Goal: Task Accomplishment & Management: Manage account settings

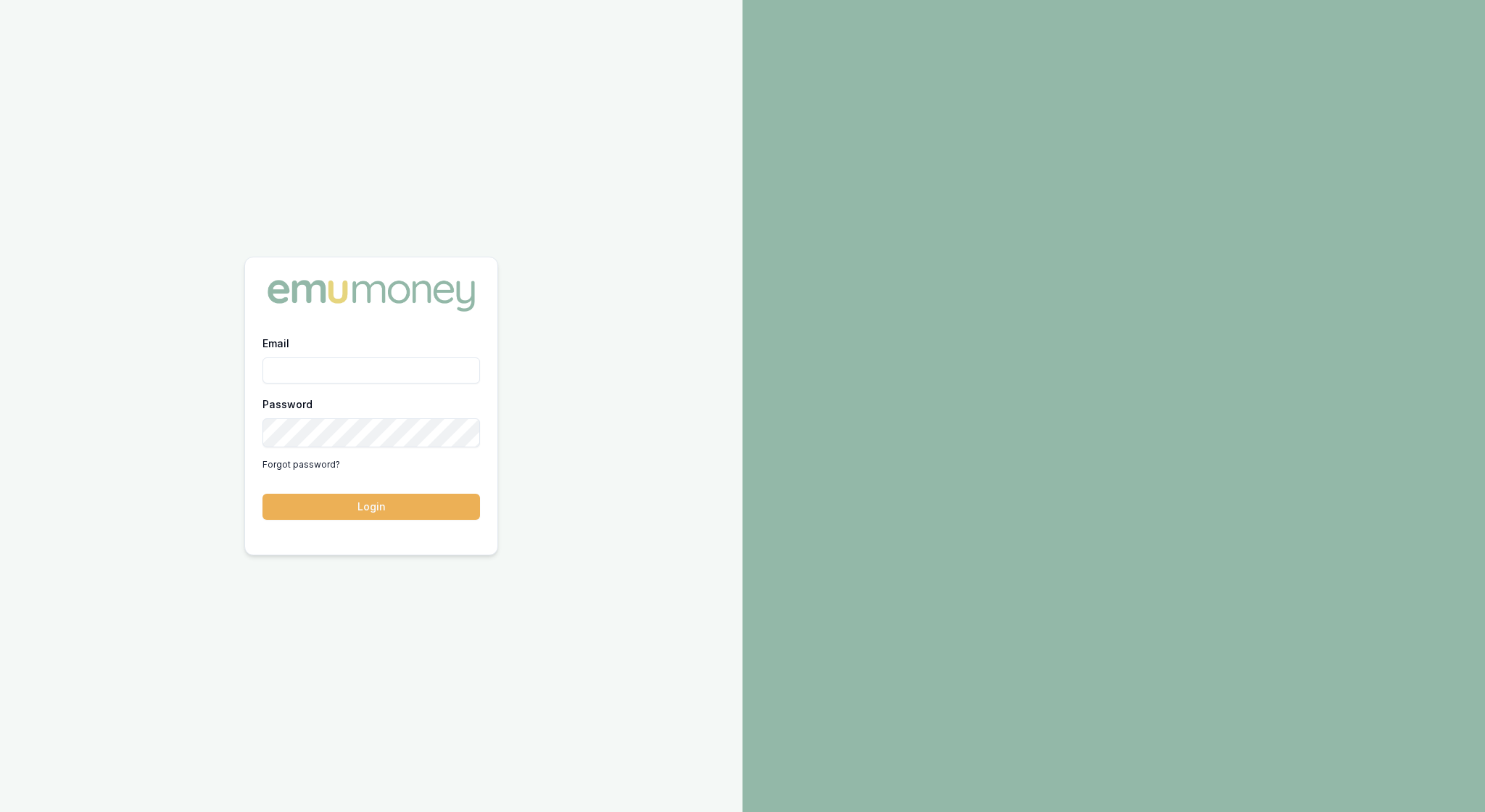
click at [303, 373] on input "Email" at bounding box center [371, 370] width 218 height 26
type input "rachael.connors@emumoney.com.au"
click at [373, 512] on button "Login" at bounding box center [371, 507] width 218 height 26
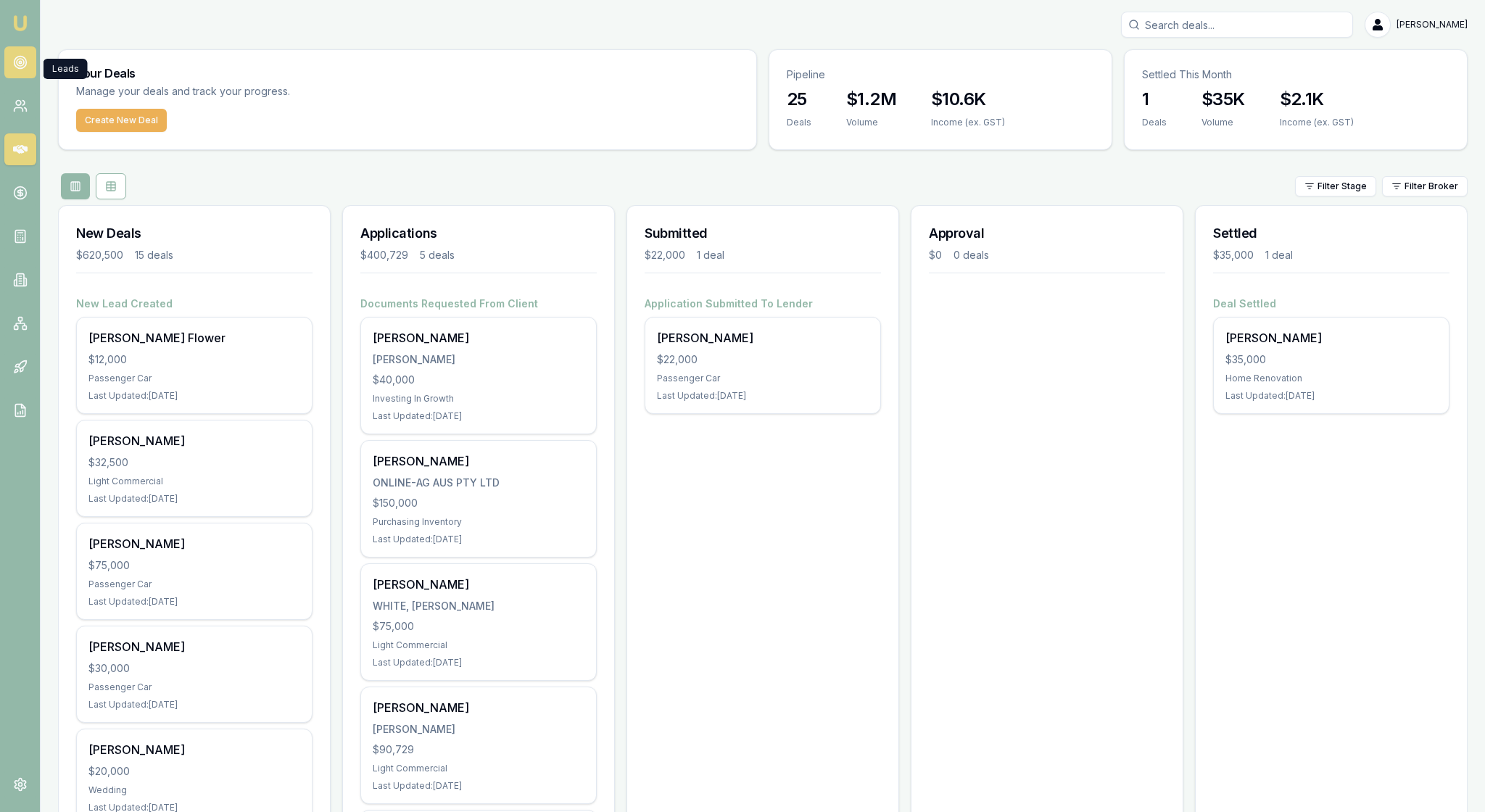
click at [20, 67] on icon at bounding box center [20, 63] width 14 height 14
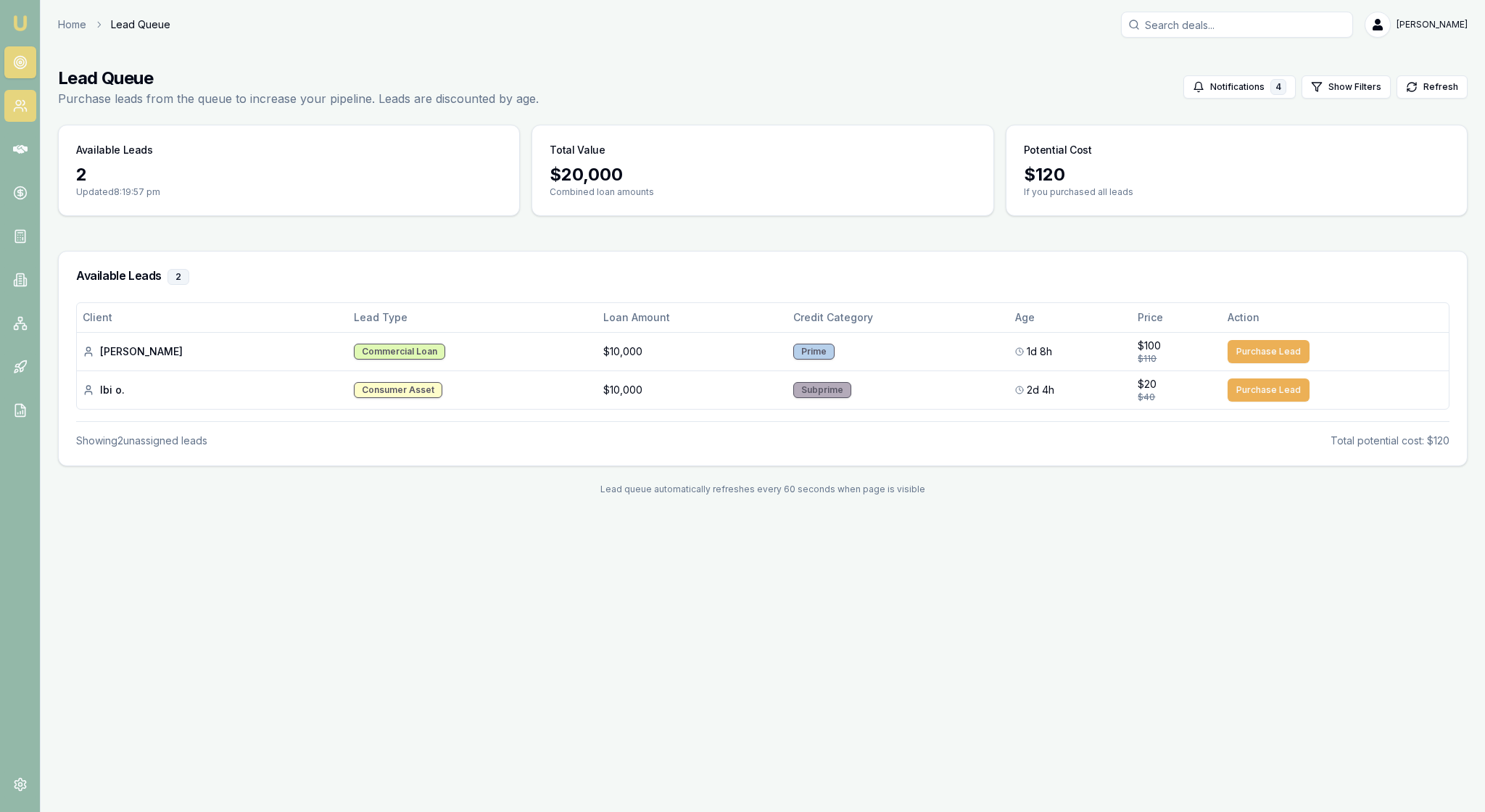
click at [14, 112] on icon at bounding box center [20, 106] width 14 height 14
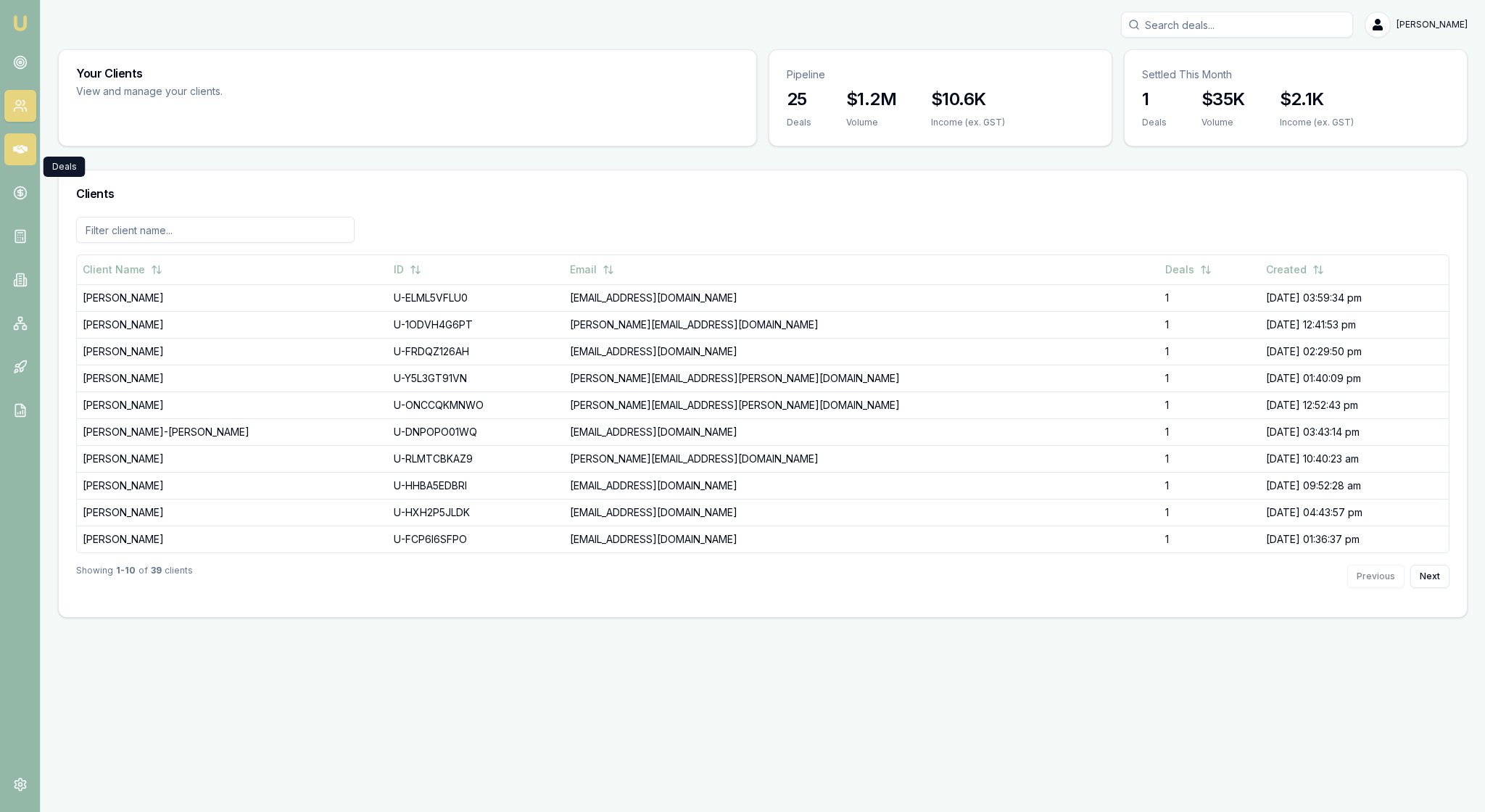
click at [23, 153] on icon at bounding box center [20, 149] width 14 height 9
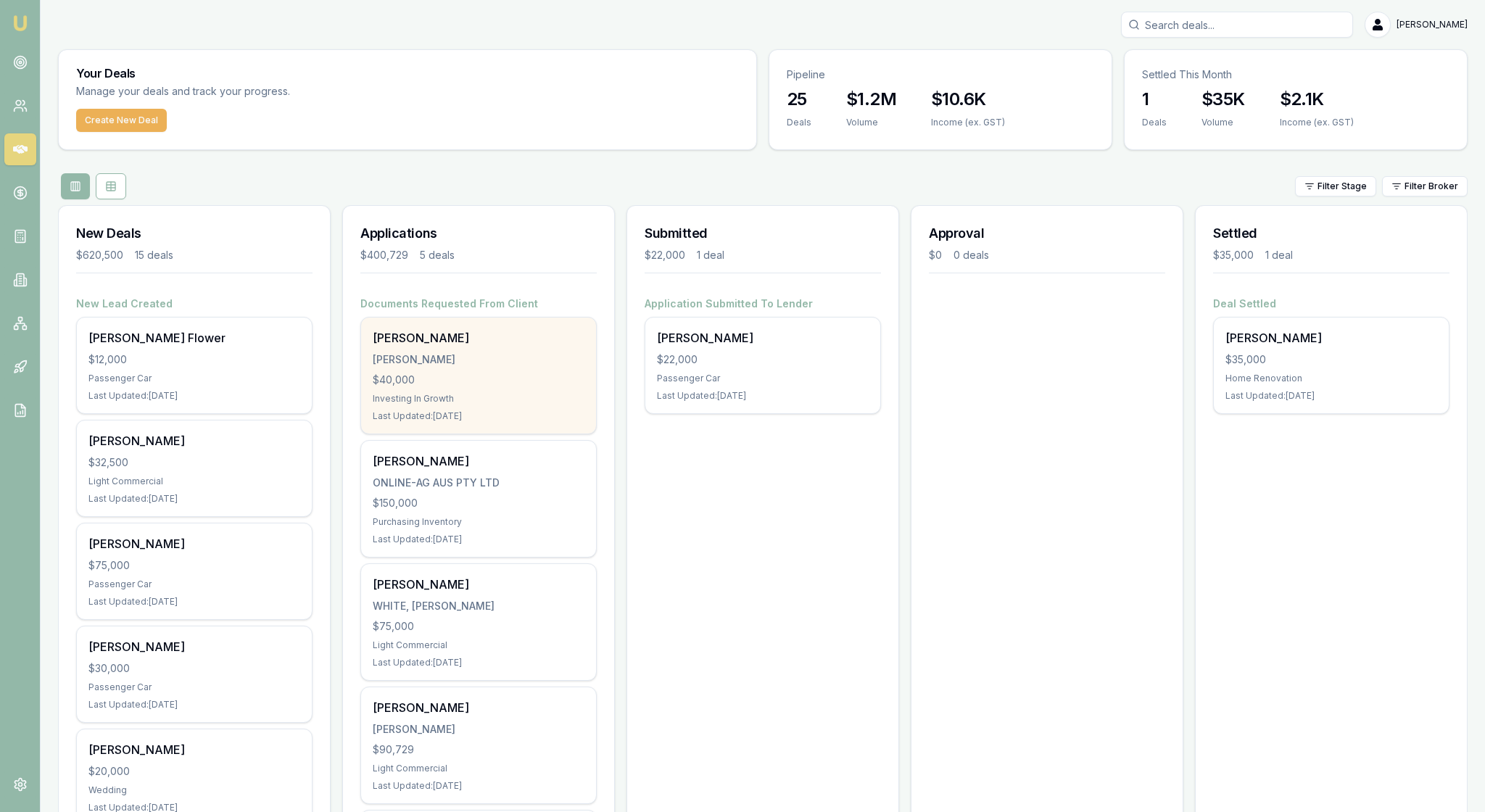
click at [479, 434] on div "[PERSON_NAME] [PERSON_NAME] $40,000 Investing In Growth Last Updated: [DATE]" at bounding box center [478, 375] width 235 height 116
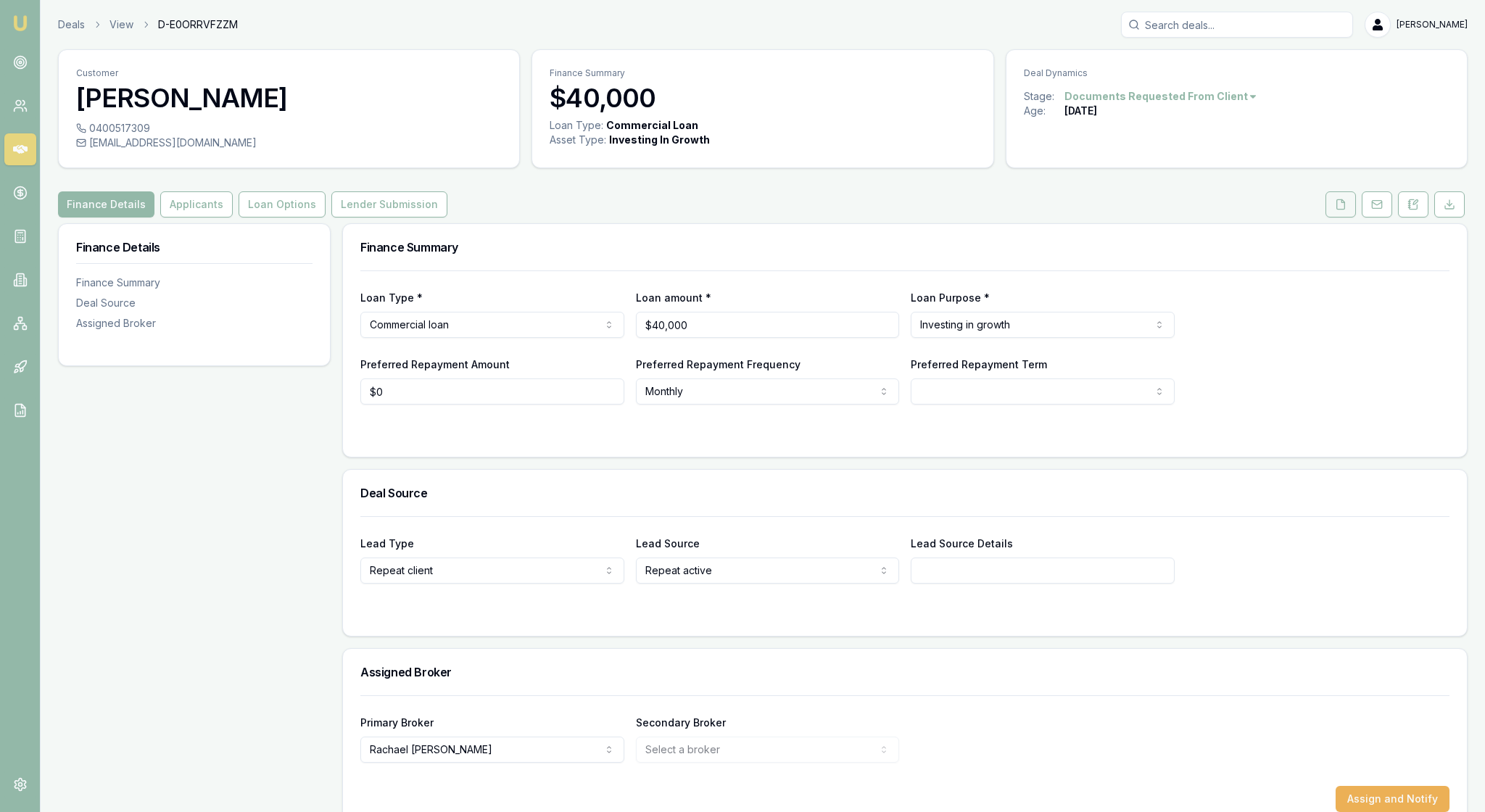
click at [1336, 210] on icon at bounding box center [1341, 204] width 11 height 11
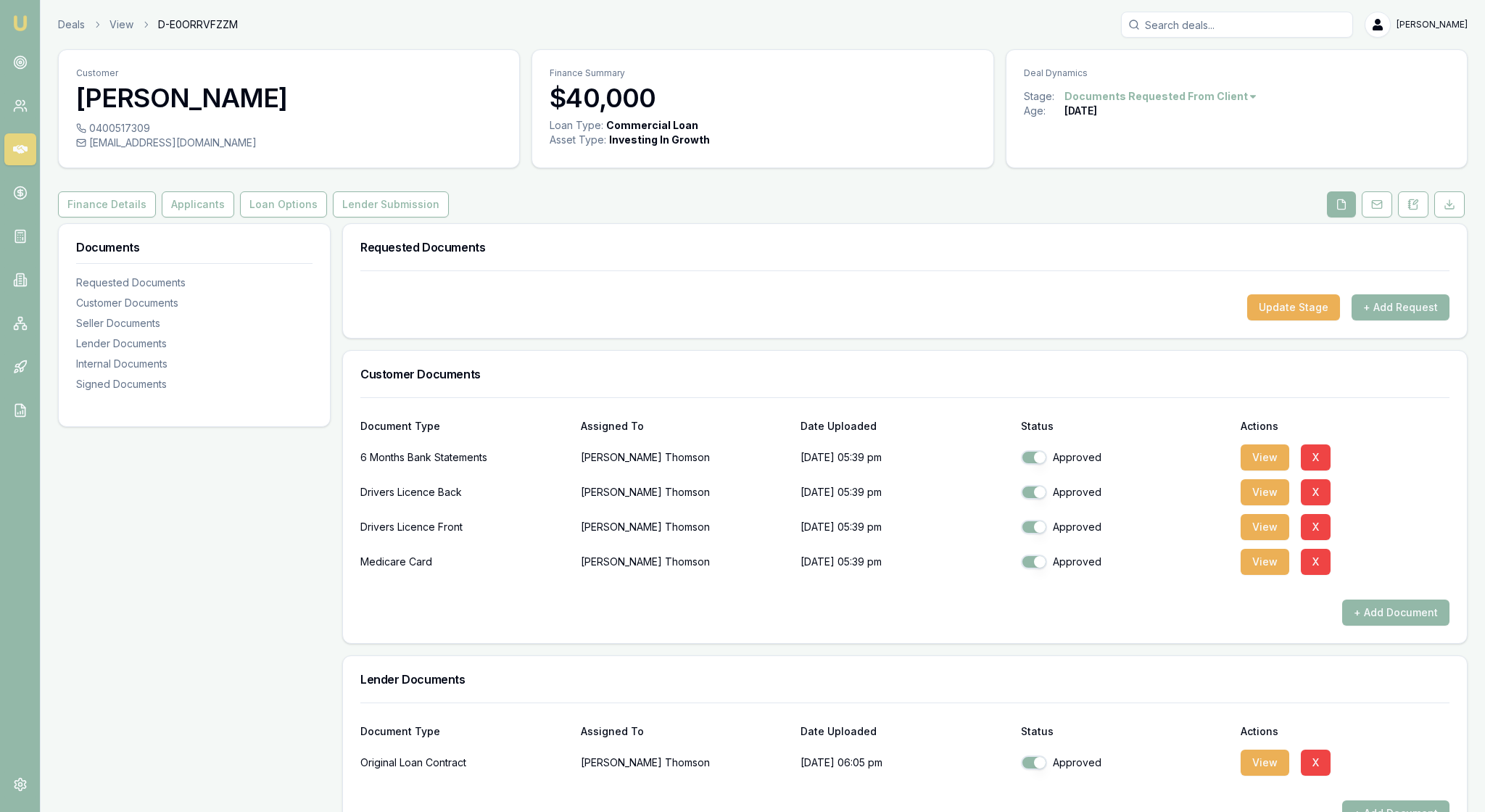
click at [1123, 393] on div "Requested Documents Update Stage + Add Request Customer Documents Document Type…" at bounding box center [905, 686] width 1126 height 925
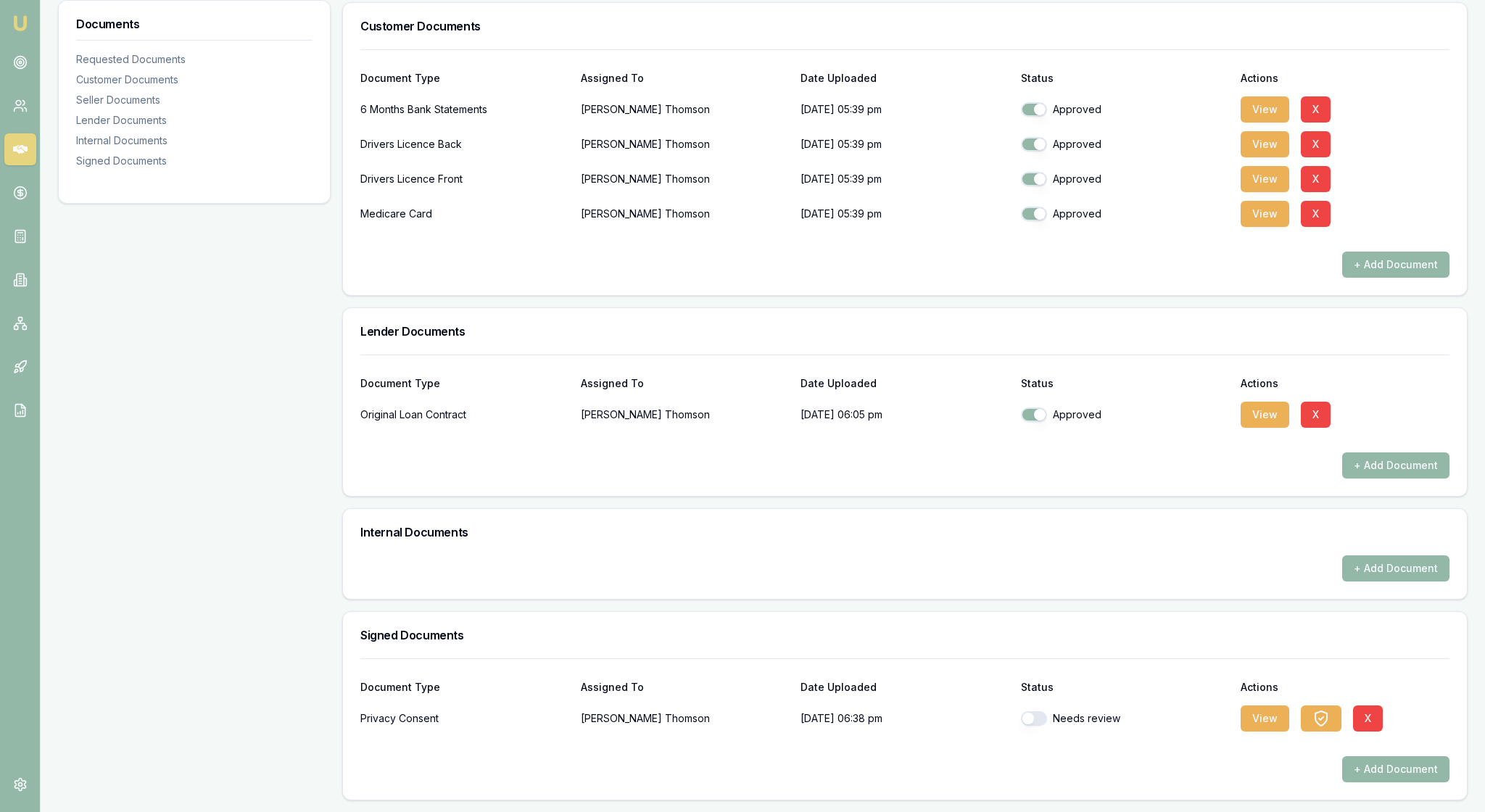
scroll to position [524, 0]
click at [1034, 711] on button "button" at bounding box center [1034, 718] width 26 height 14
checkbox input "true"
click at [1166, 756] on div "+ Add Document" at bounding box center [906, 769] width 1090 height 26
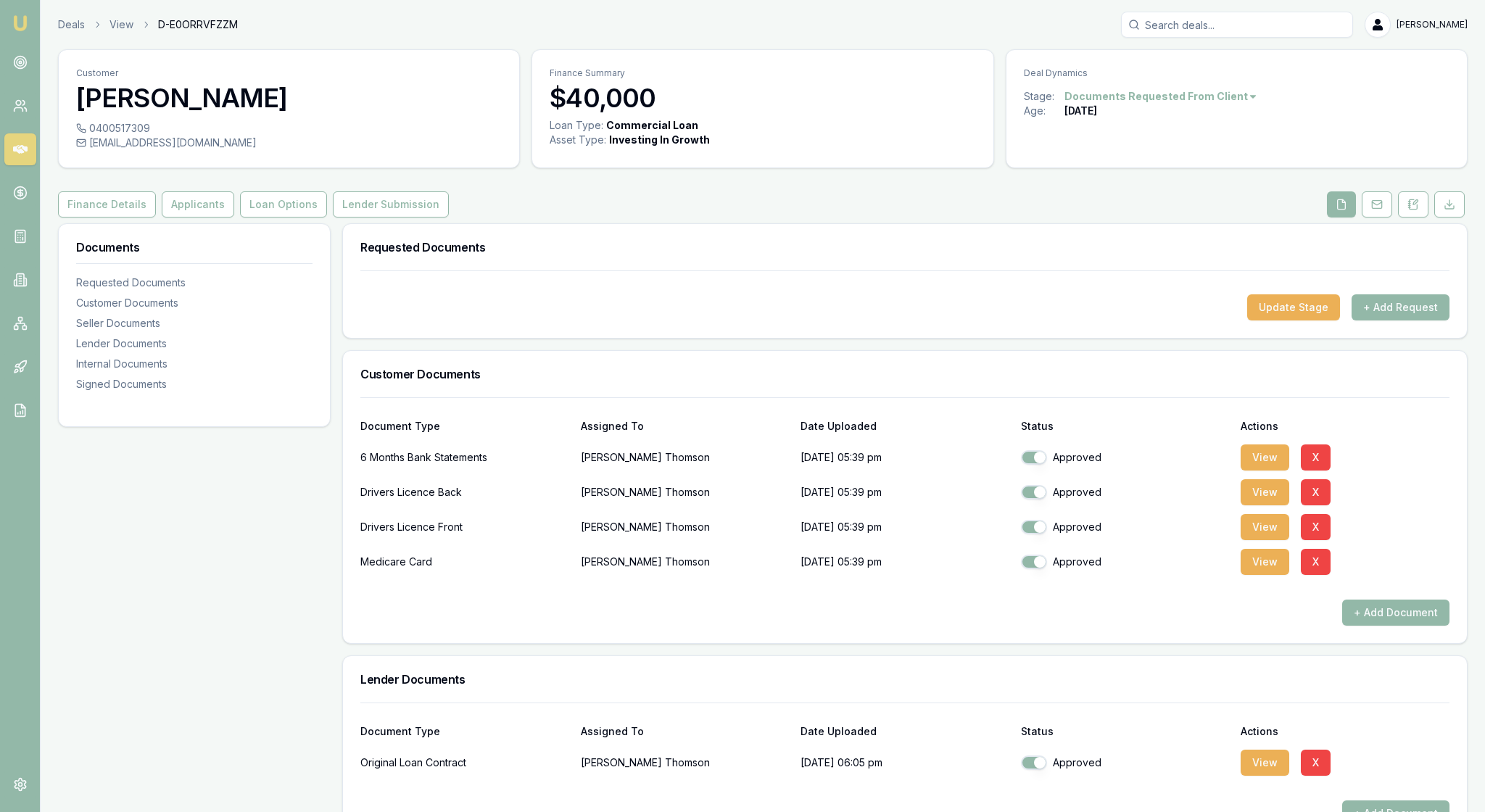
scroll to position [0, 0]
click at [1266, 320] on button "Update Stage" at bounding box center [1294, 307] width 93 height 26
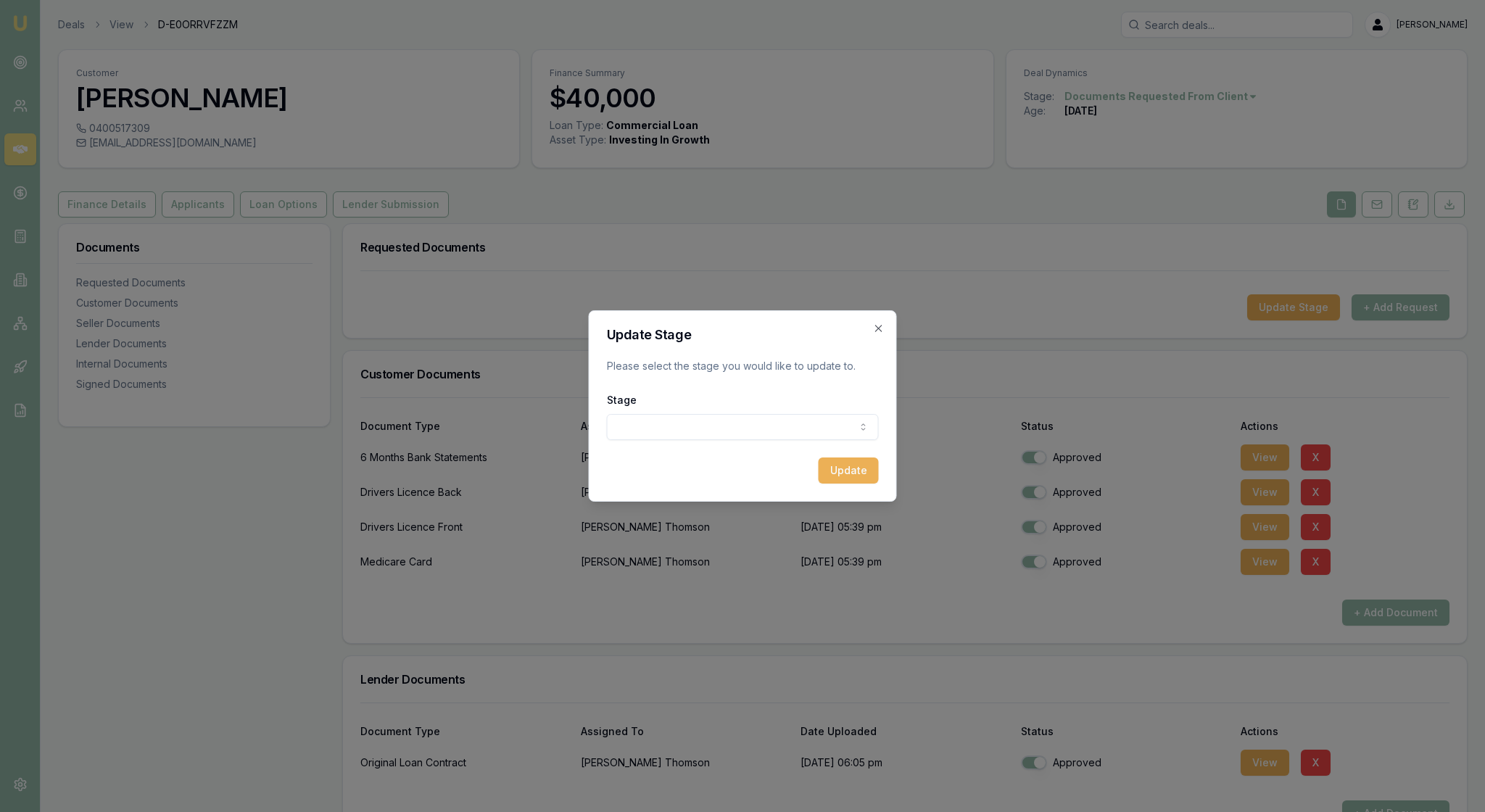
click at [867, 438] on body "Emu Broker Deals View D-E0ORRVFZZM Rachael Connors Toggle Menu Customer Adrian …" at bounding box center [742, 406] width 1485 height 812
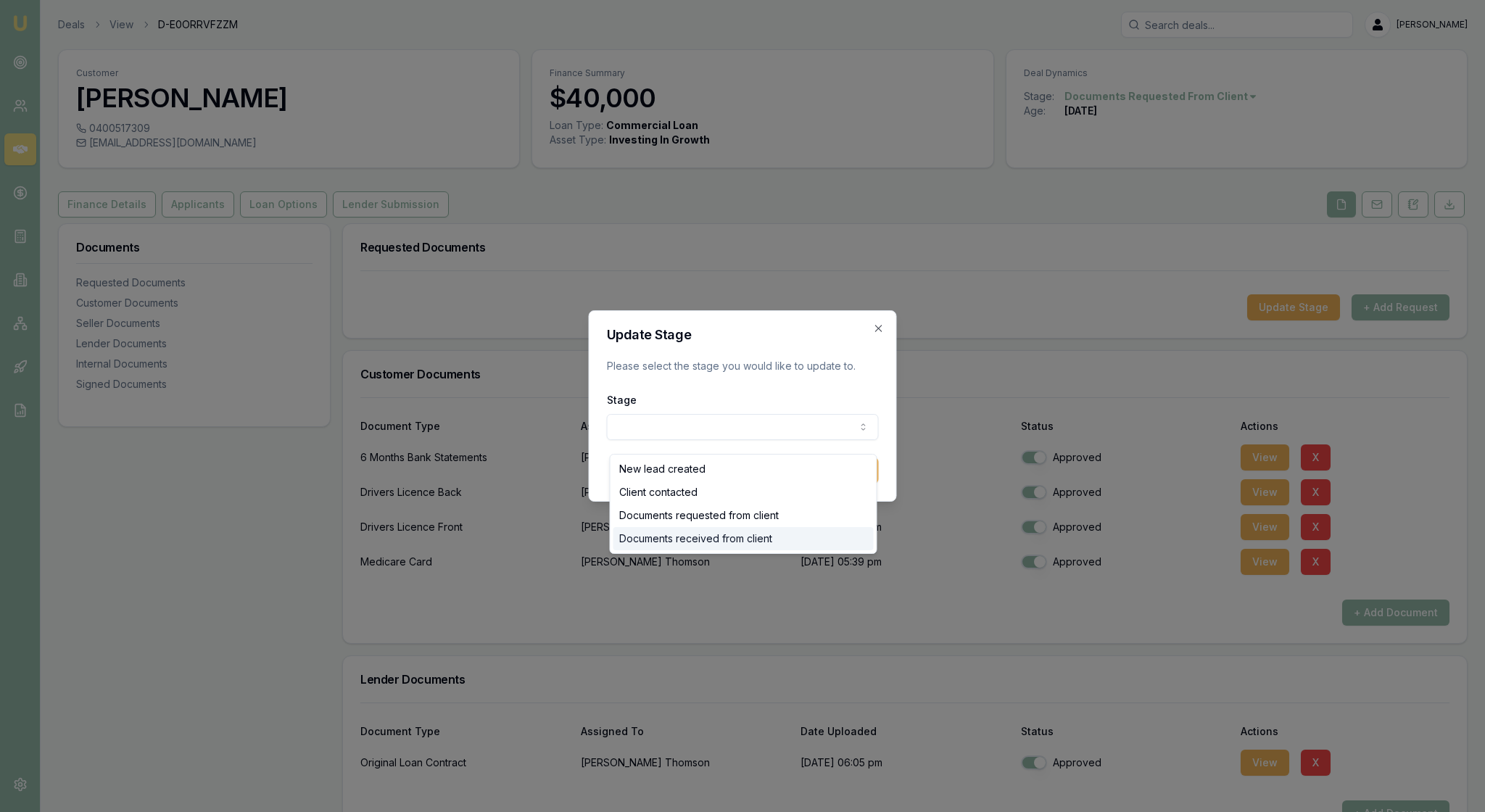
select select "DOCUMENTS_RECEIVED_FROM_CLIENT"
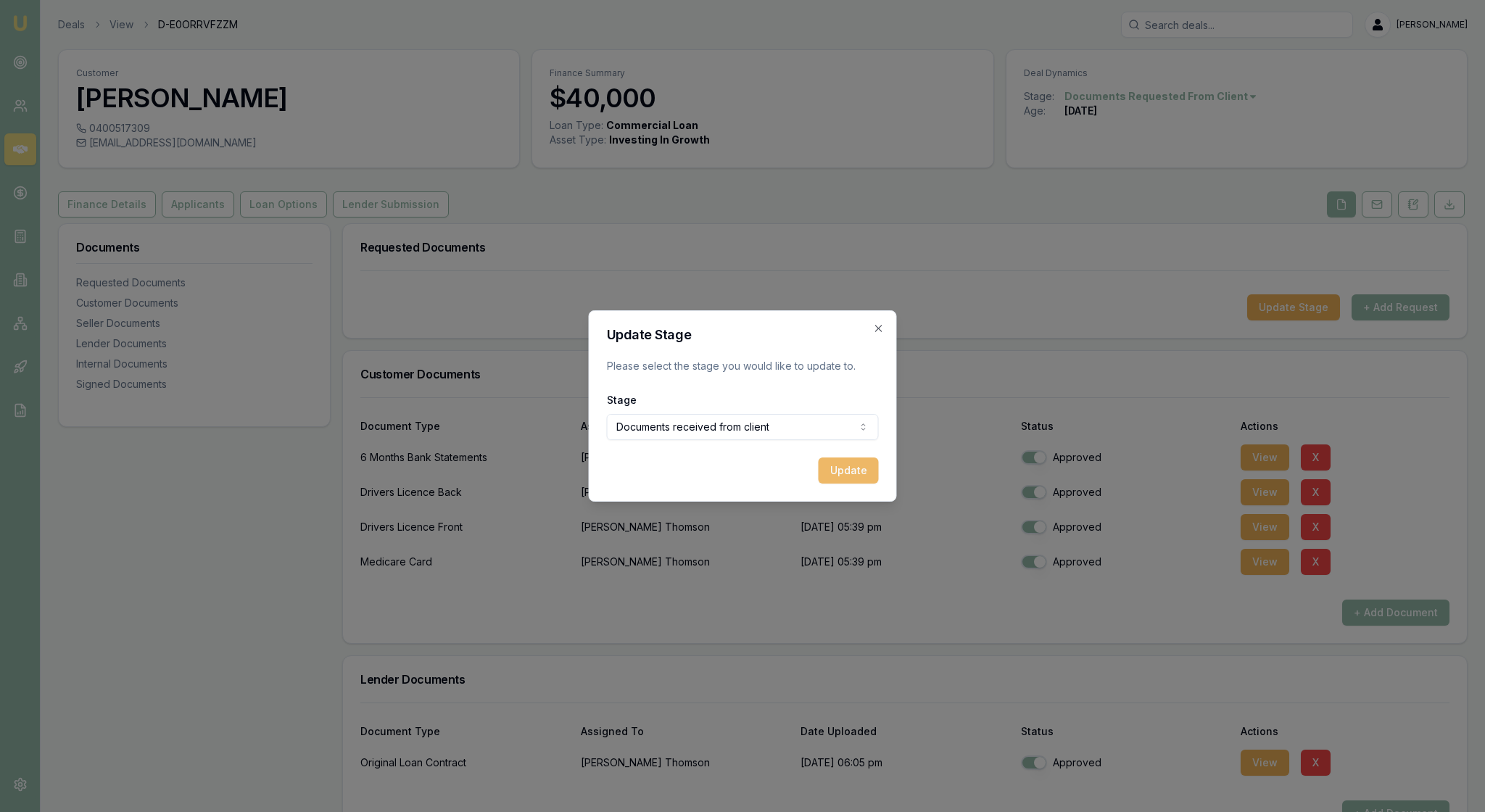
click at [845, 483] on button "Update" at bounding box center [849, 471] width 60 height 26
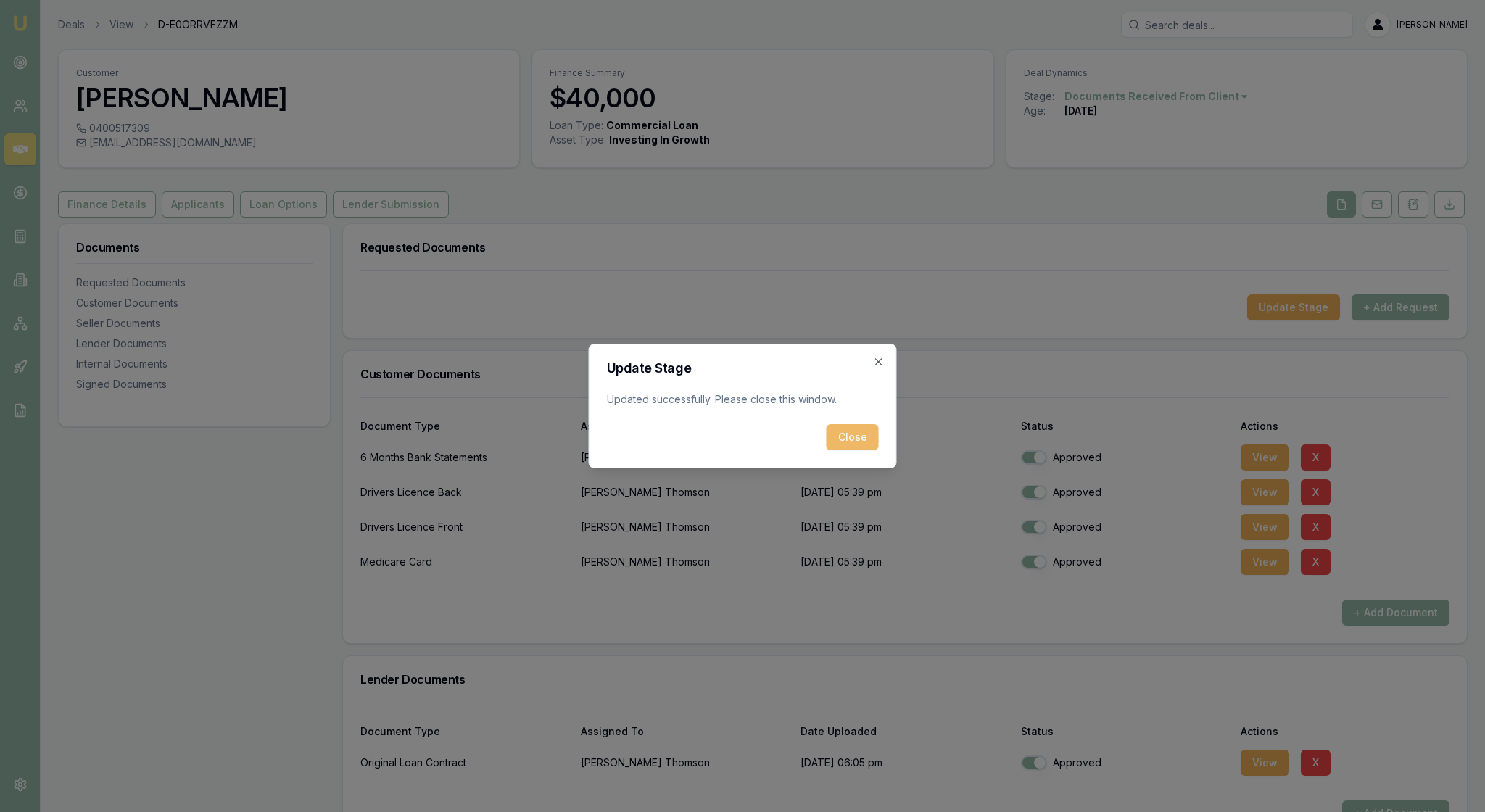
click at [850, 450] on button "Close" at bounding box center [853, 437] width 52 height 26
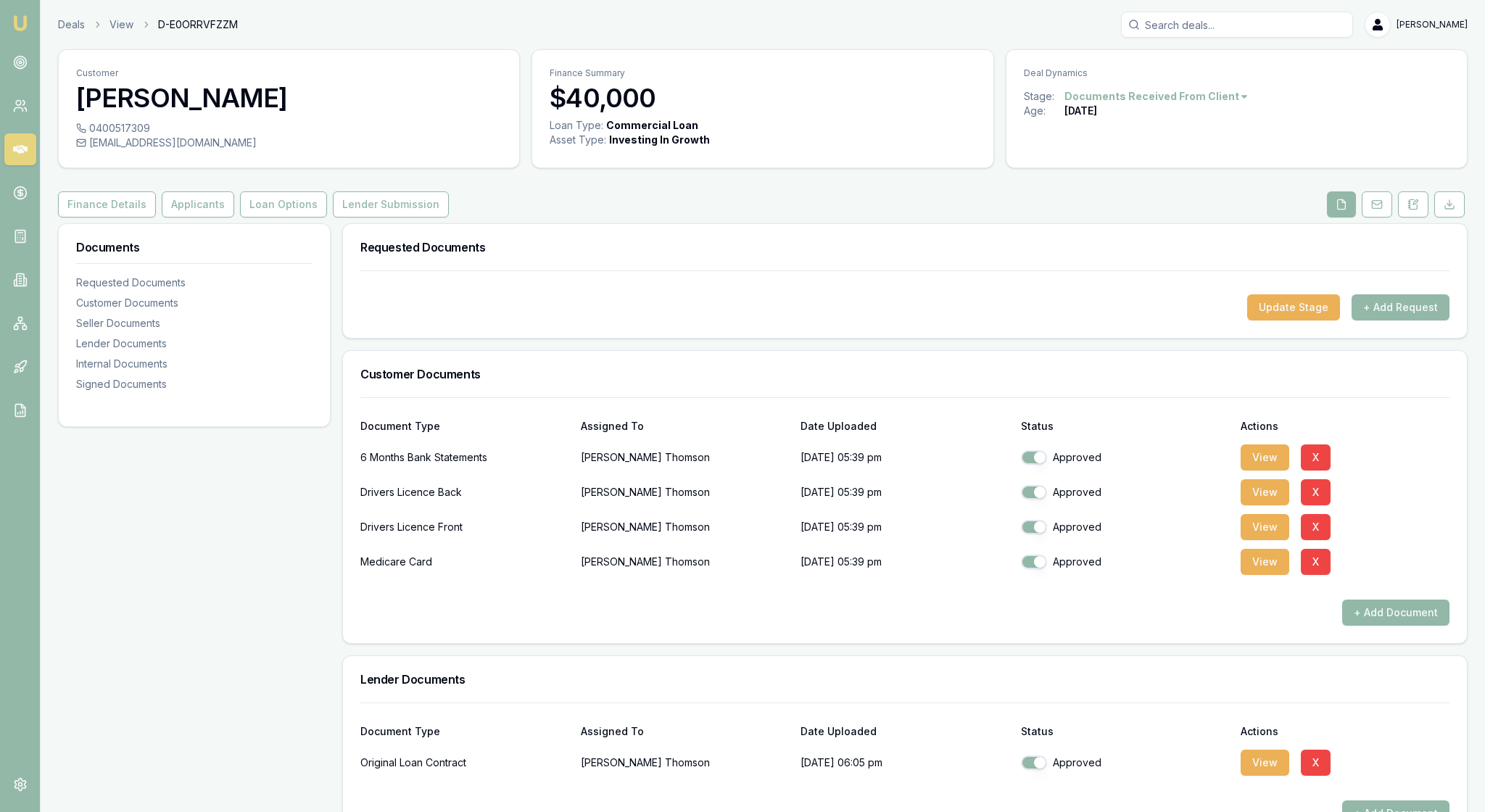
click at [286, 564] on div "Documents Requested Documents Customer Documents Seller Documents Lender Docume…" at bounding box center [194, 686] width 272 height 925
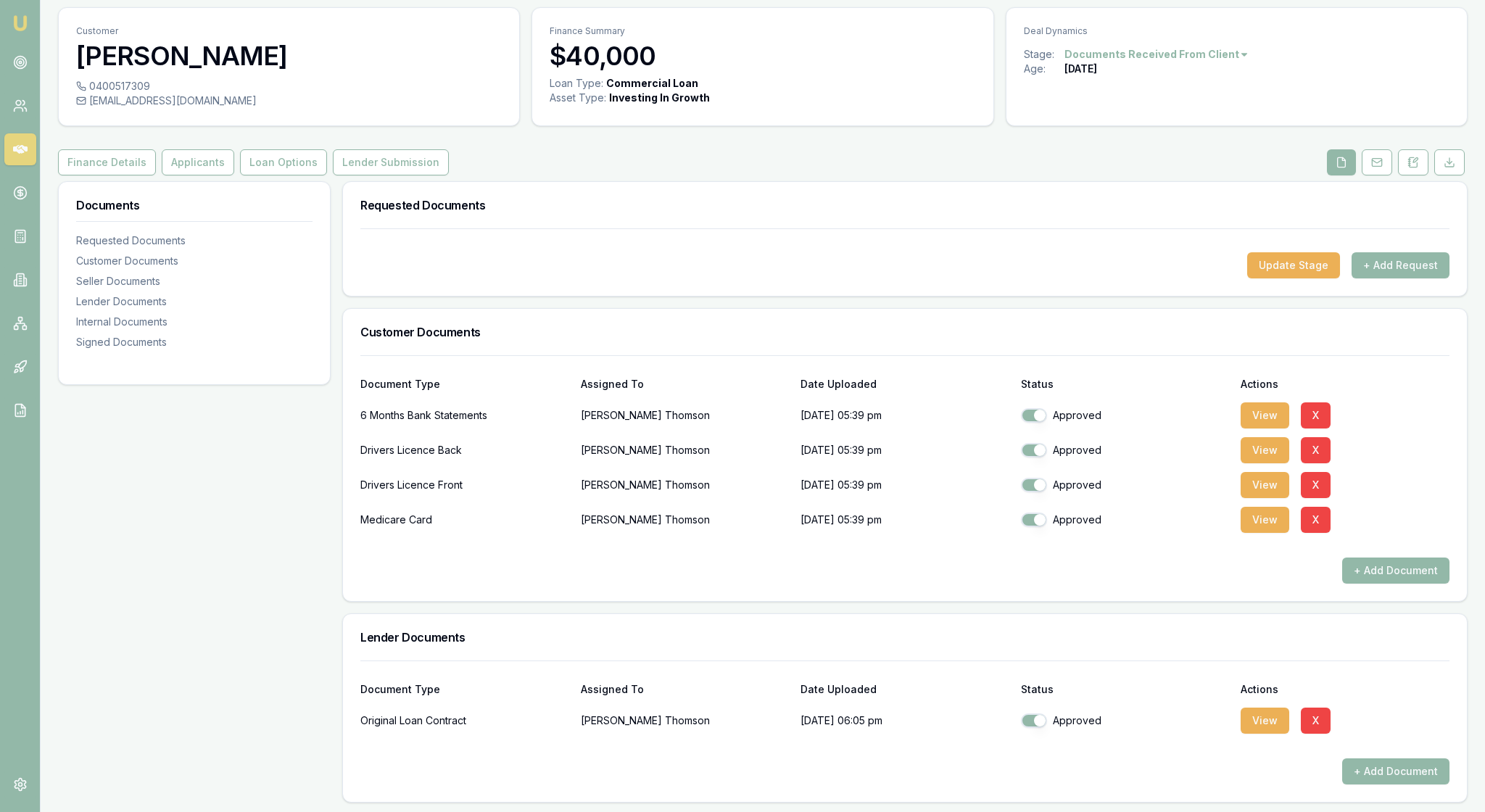
scroll to position [18, 0]
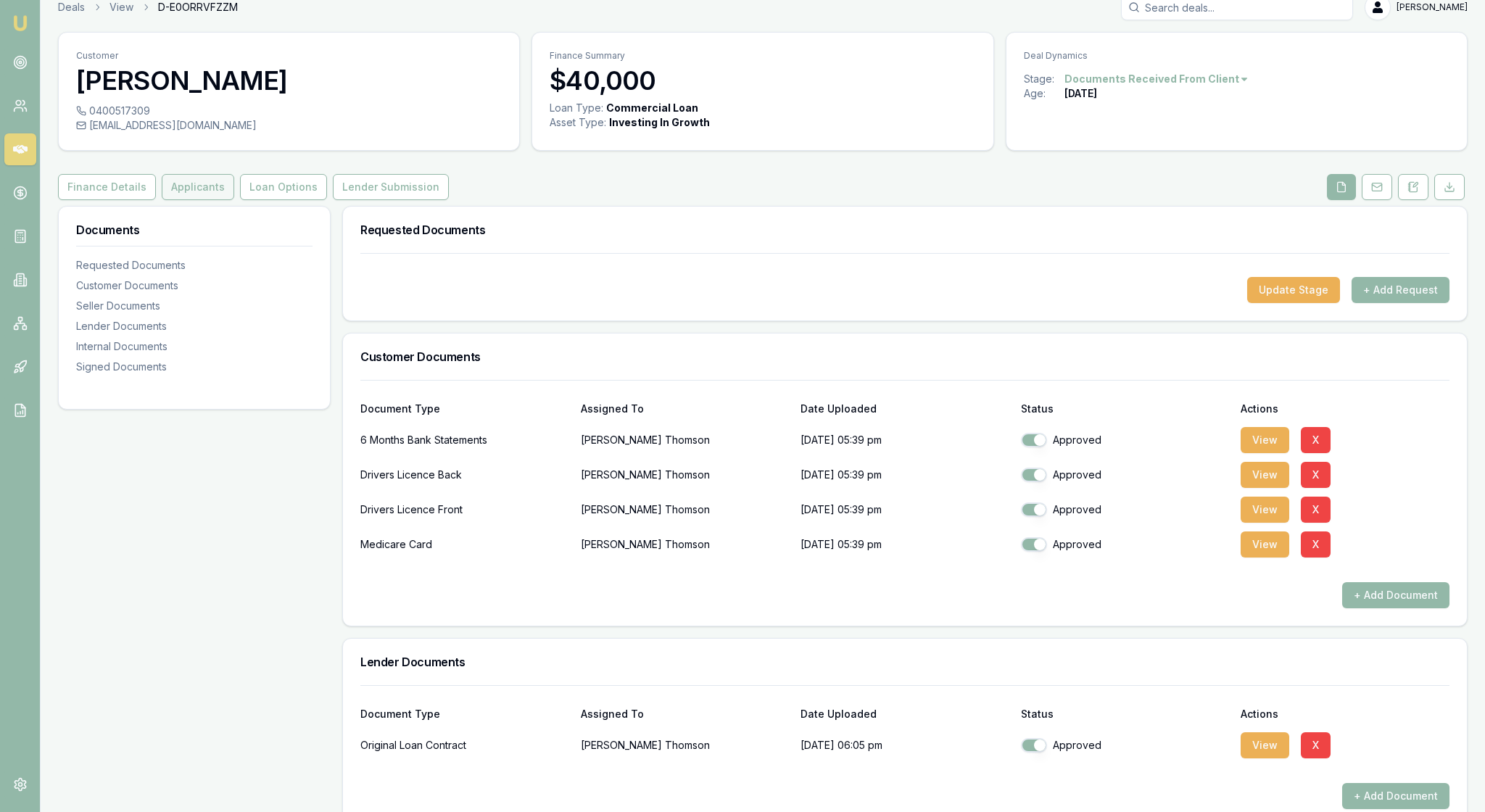
click at [235, 200] on button "Applicants" at bounding box center [198, 187] width 72 height 26
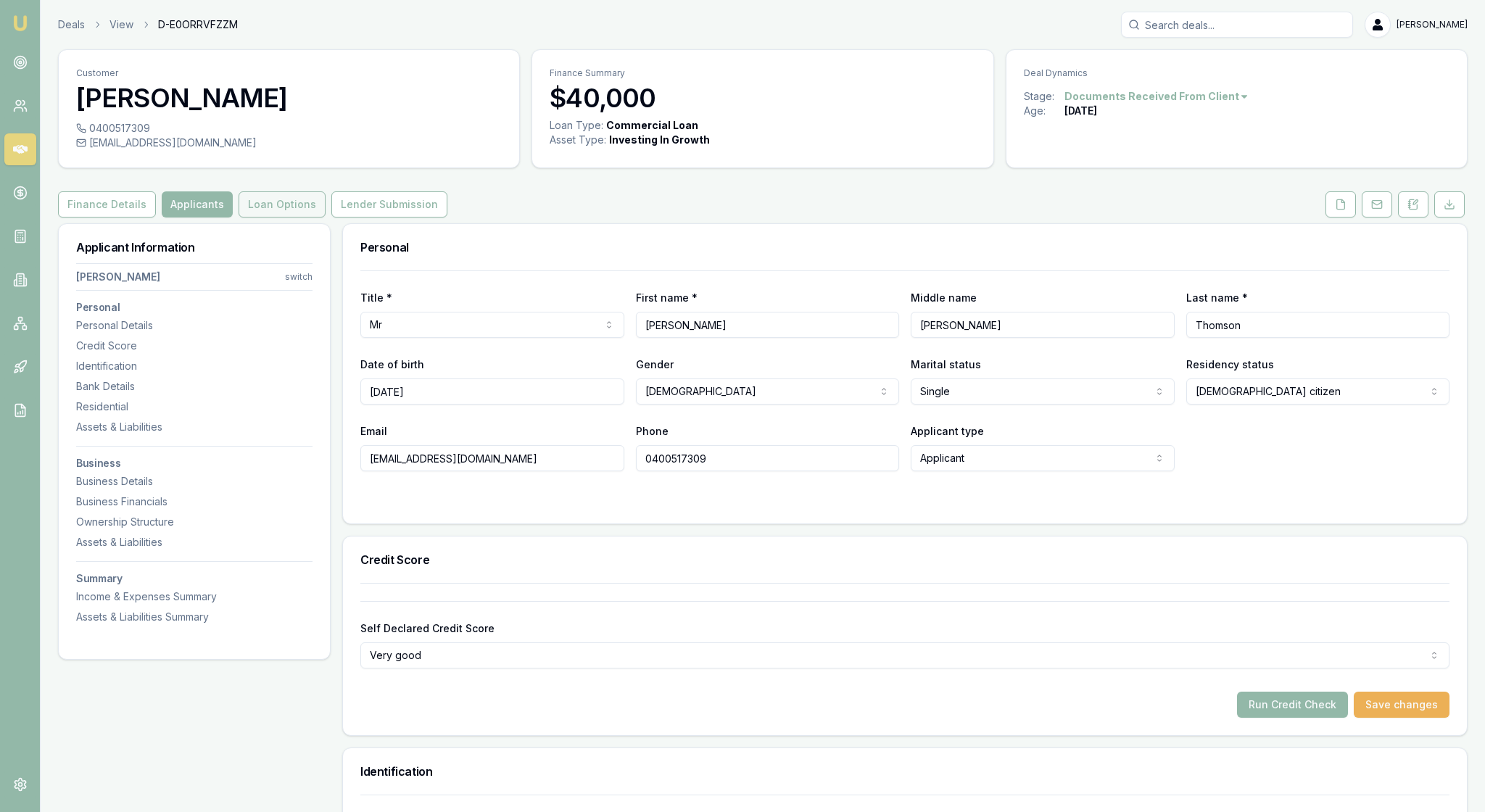
click at [325, 218] on button "Loan Options" at bounding box center [282, 204] width 87 height 26
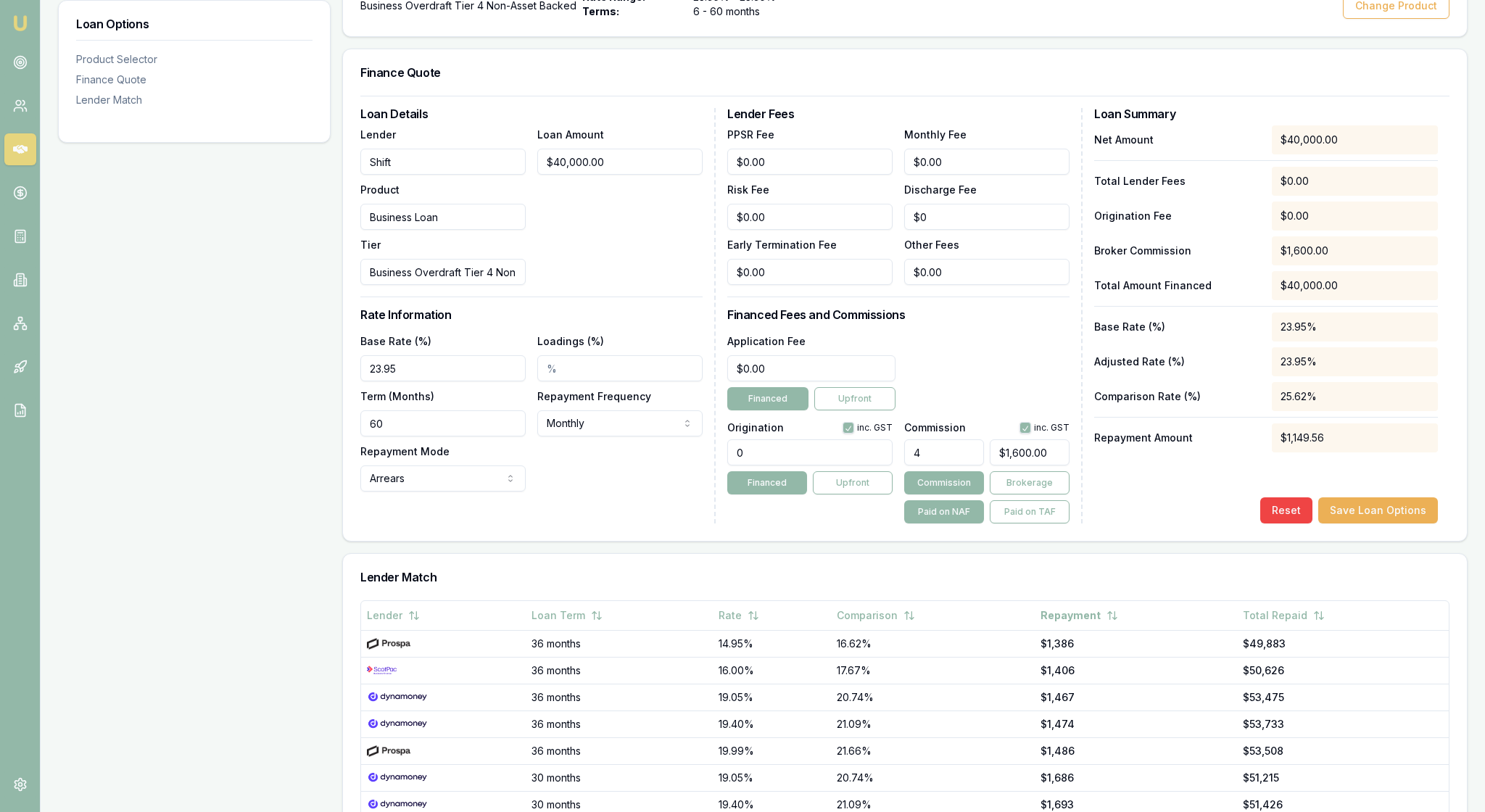
scroll to position [332, 0]
